Goal: Find specific page/section: Find specific page/section

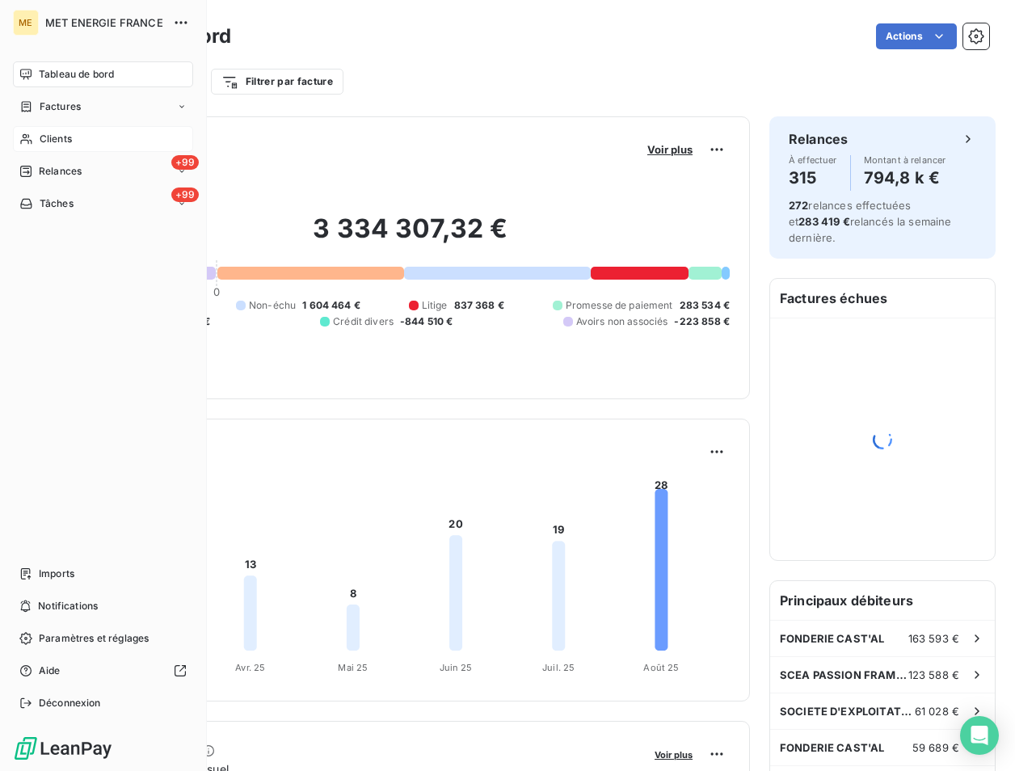
click at [53, 141] on span "Clients" at bounding box center [56, 139] width 32 height 15
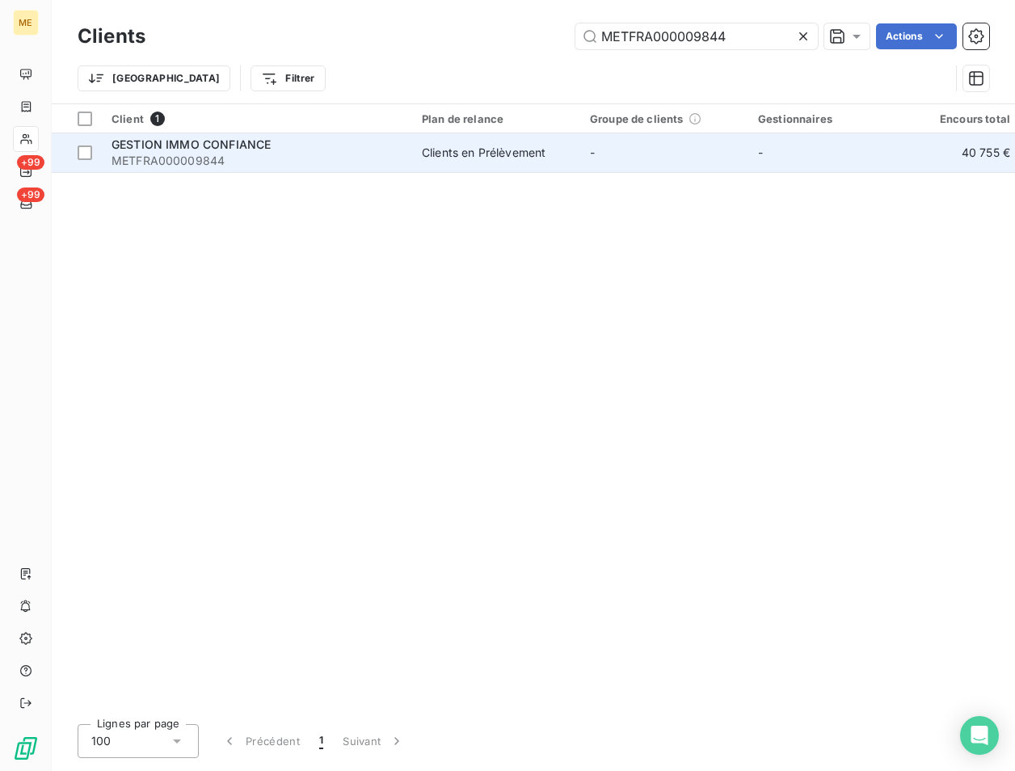
type input "METFRA000009844"
click at [158, 154] on span "METFRA000009844" at bounding box center [257, 161] width 291 height 16
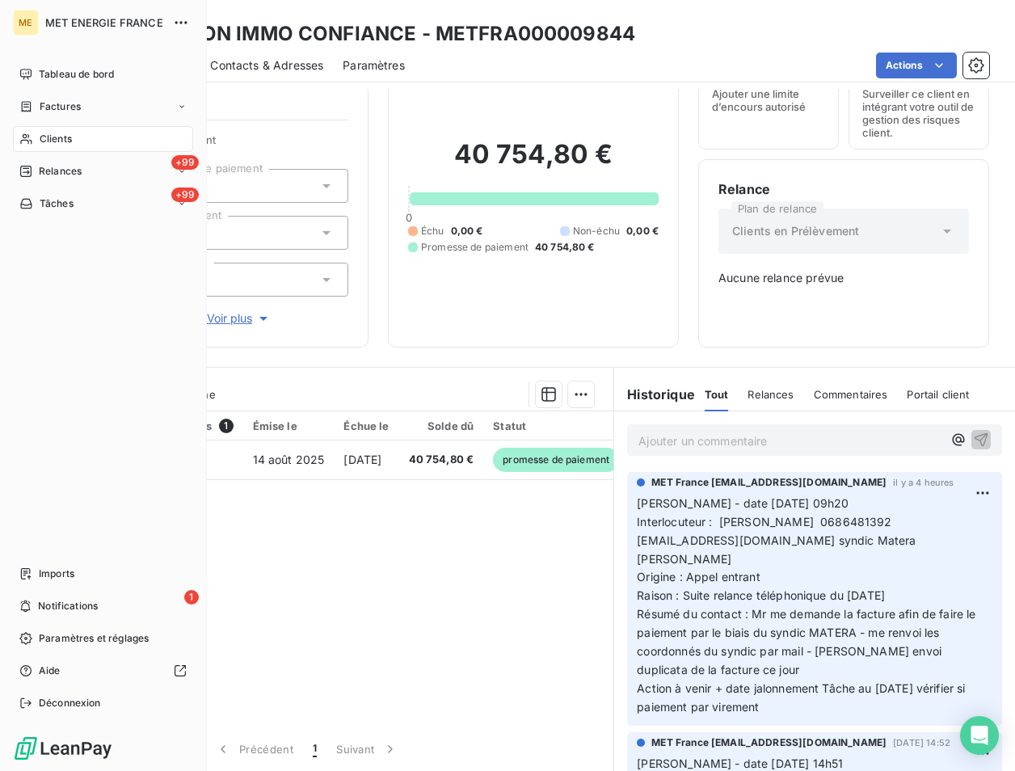
click at [40, 139] on span "Clients" at bounding box center [56, 139] width 32 height 15
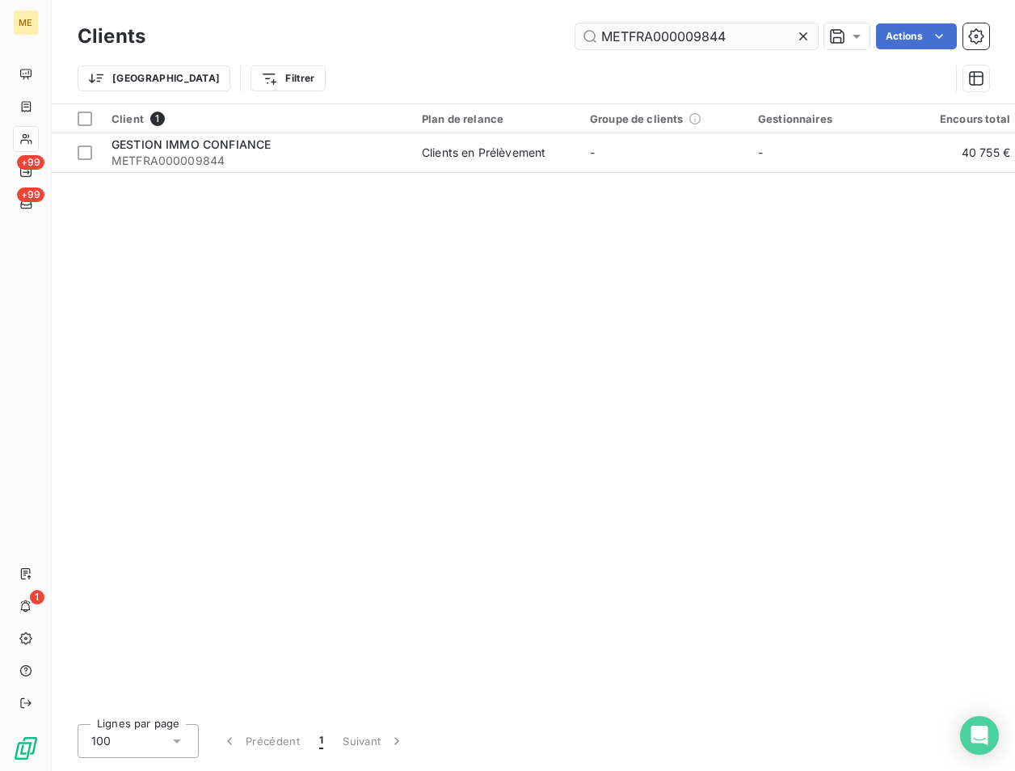
click at [742, 37] on input "METFRA000009844" at bounding box center [697, 36] width 242 height 26
click at [739, 37] on input "METFRA000009844" at bounding box center [697, 36] width 242 height 26
click at [738, 37] on input "METFRA000009844" at bounding box center [697, 36] width 242 height 26
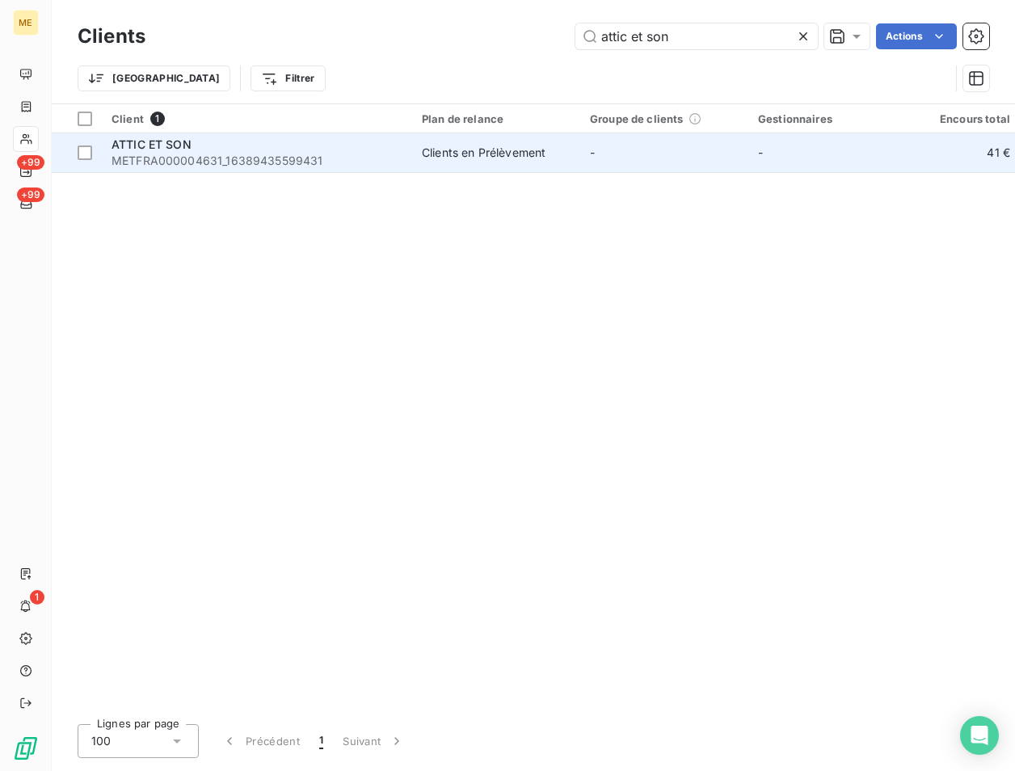
type input "attic et son"
click at [175, 153] on span "METFRA000004631_16389435599431" at bounding box center [257, 161] width 291 height 16
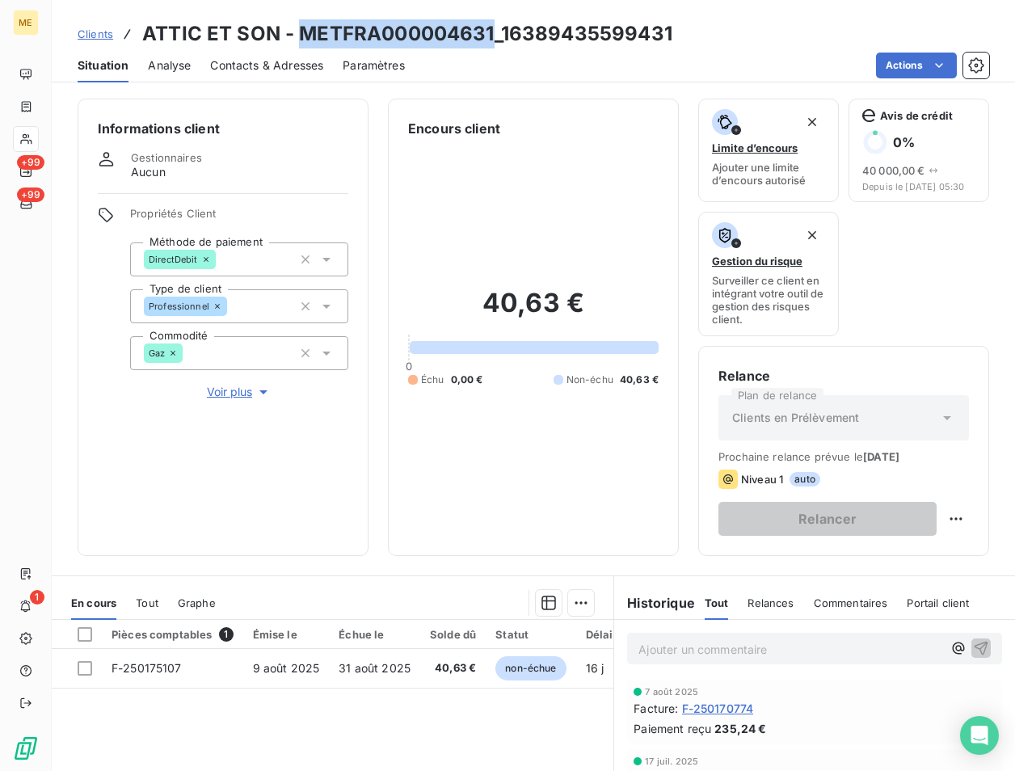
drag, startPoint x: 490, startPoint y: 33, endPoint x: 304, endPoint y: 29, distance: 186.0
click at [304, 29] on h3 "ATTIC ET SON - METFRA000004631_16389435599431" at bounding box center [407, 33] width 530 height 29
copy h3 "METFRA000004631"
